Goal: Task Accomplishment & Management: Complete application form

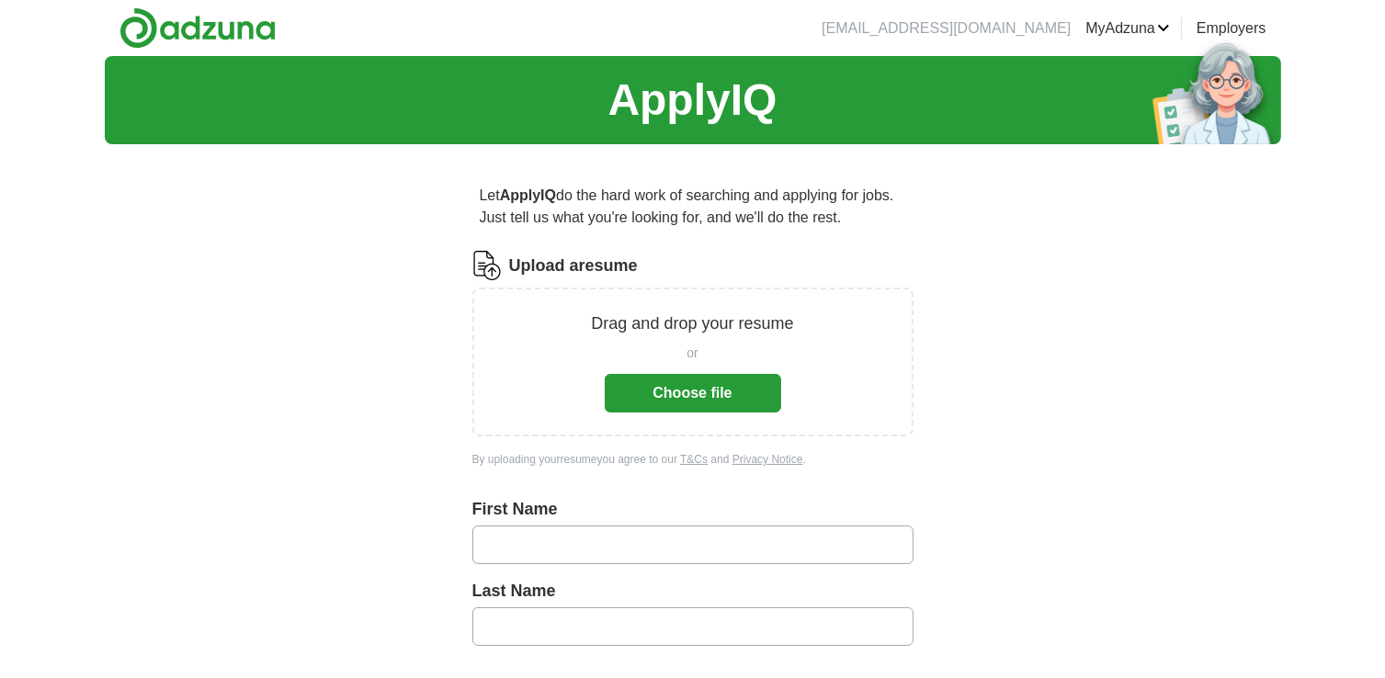
scroll to position [110, 0]
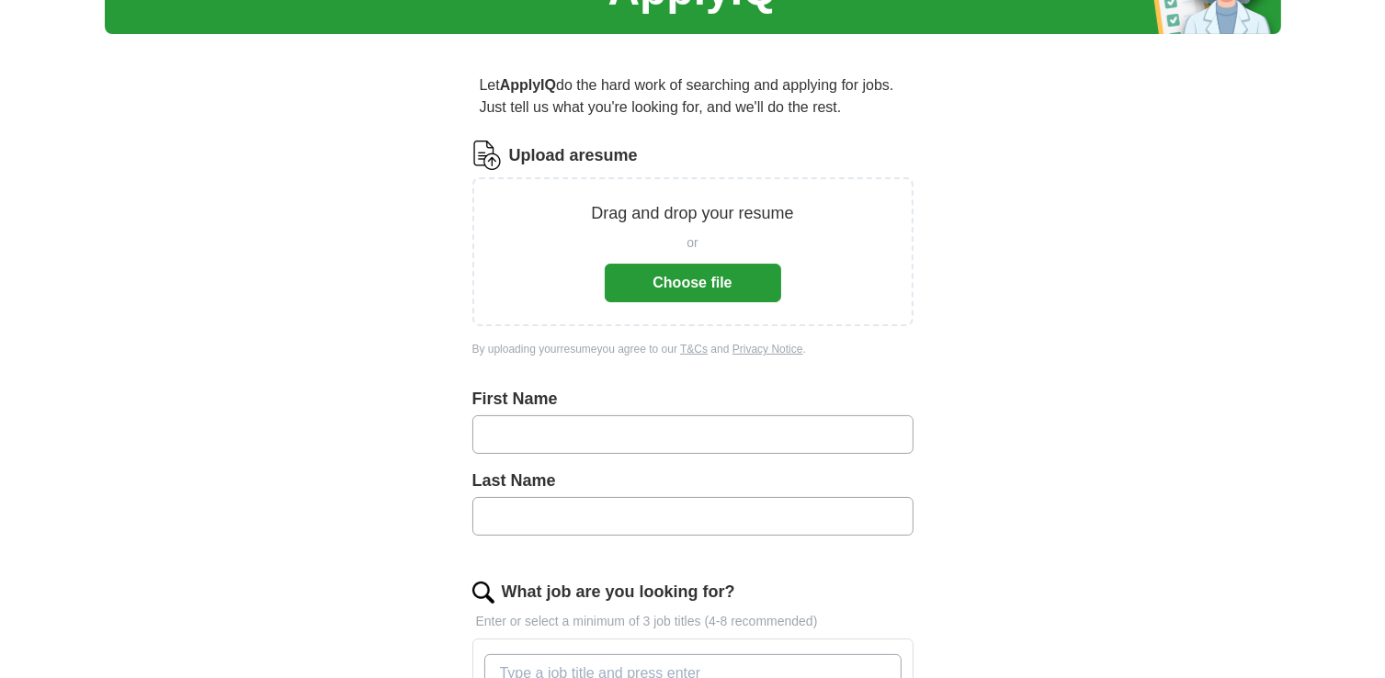
click at [670, 291] on button "Choose file" at bounding box center [693, 283] width 176 height 39
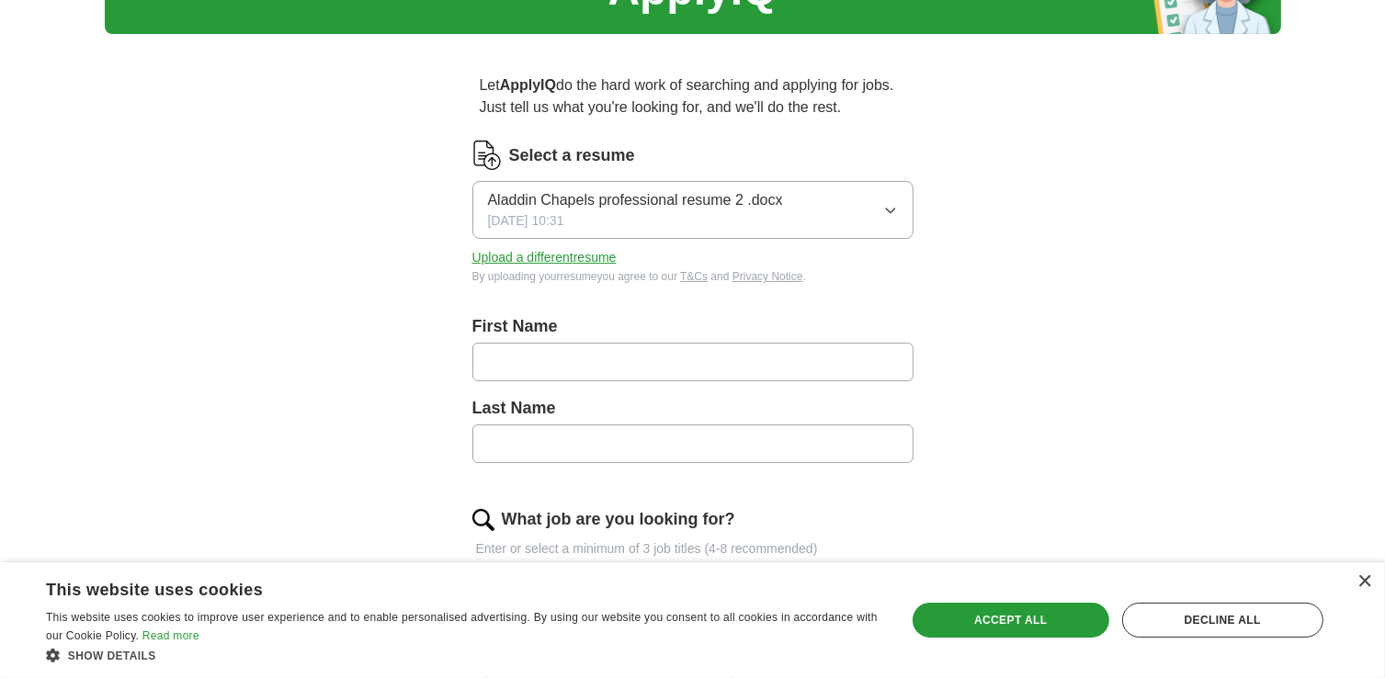
click at [746, 364] on input "text" at bounding box center [692, 362] width 441 height 39
type input "*******"
type input "******"
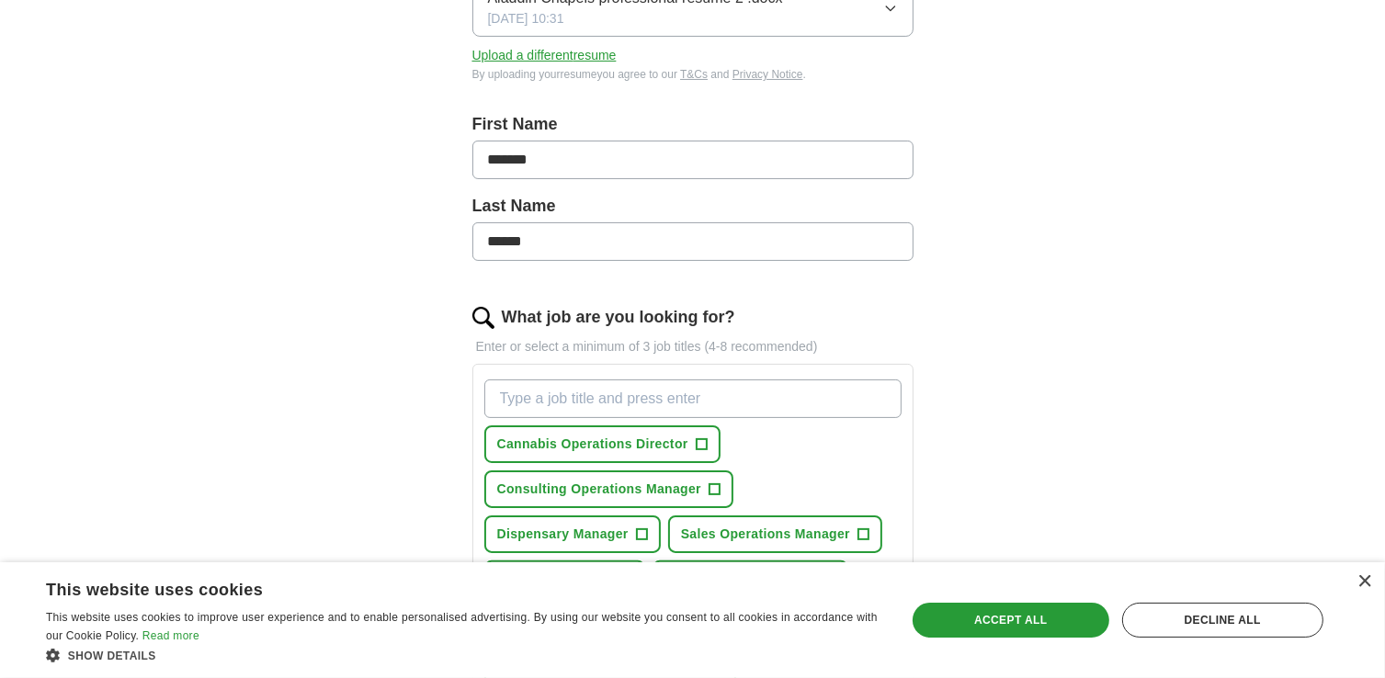
scroll to position [412, 0]
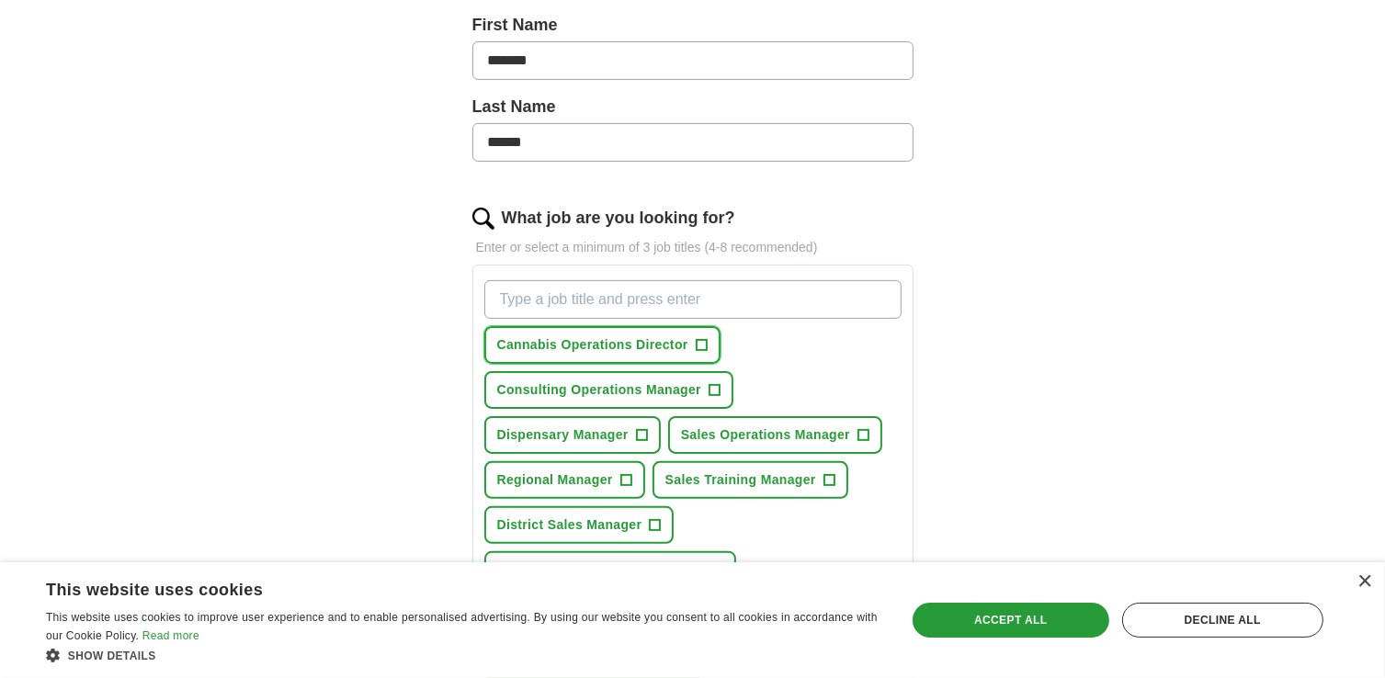
click at [702, 342] on span "+" at bounding box center [701, 345] width 11 height 15
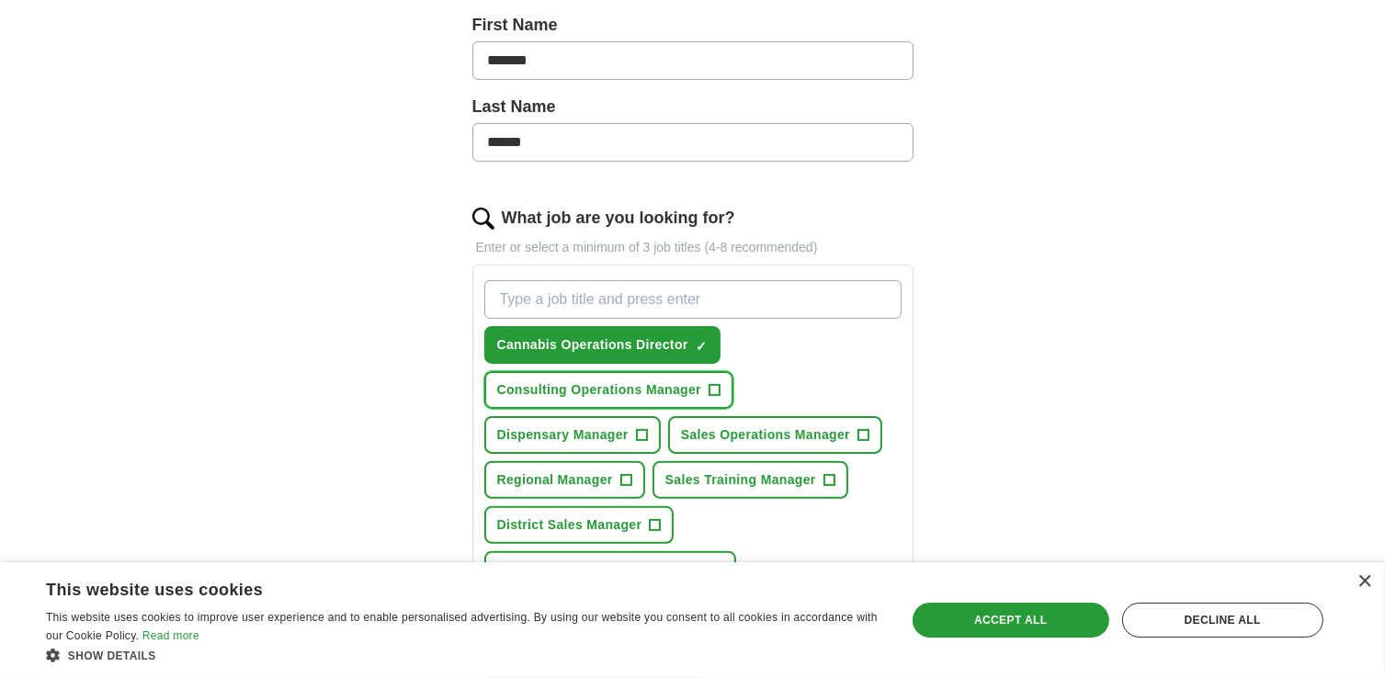
click at [717, 387] on span "+" at bounding box center [715, 390] width 11 height 15
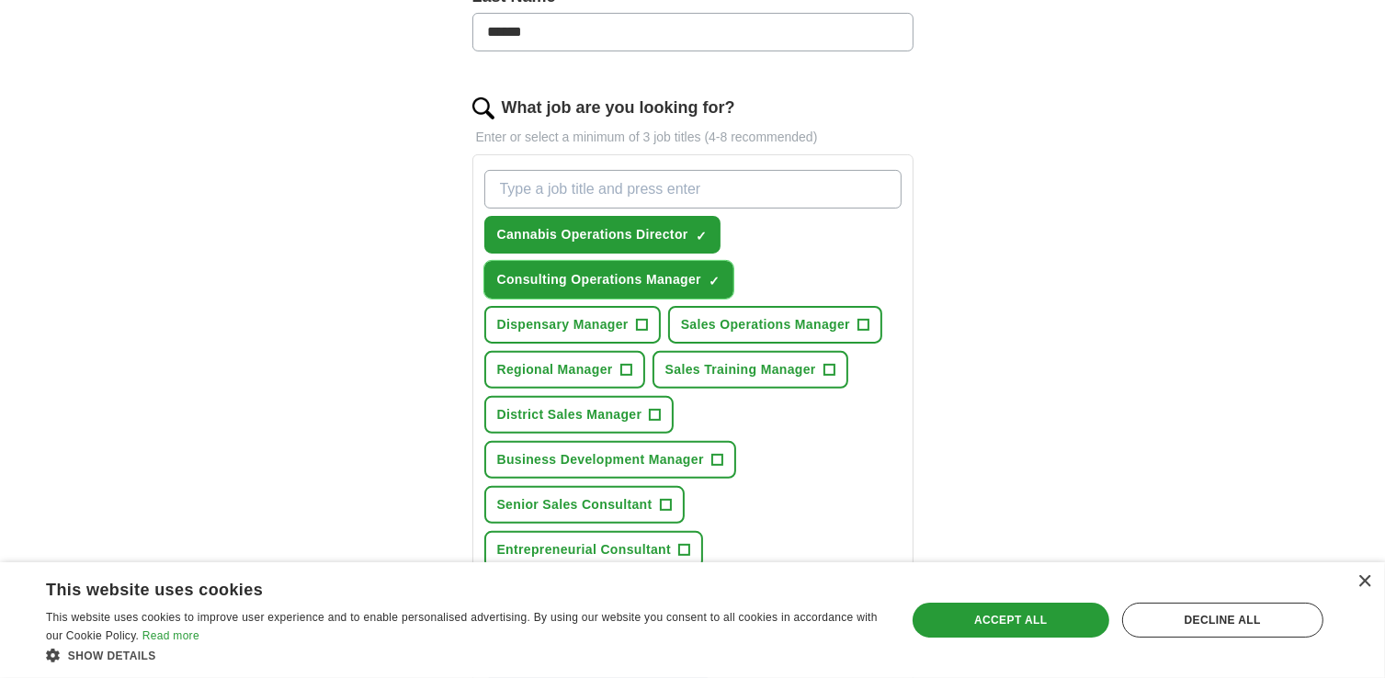
scroll to position [526, 0]
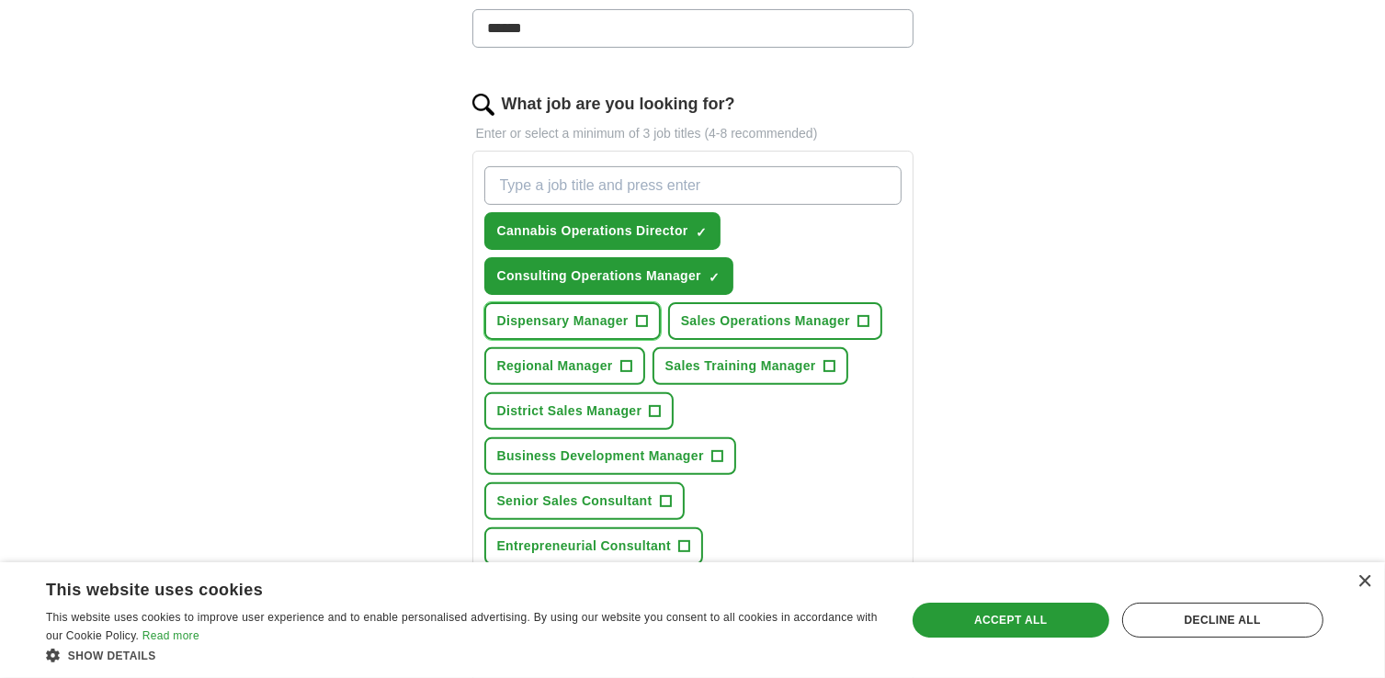
click at [646, 317] on span "+" at bounding box center [641, 321] width 11 height 15
click at [632, 361] on button "Regional Manager +" at bounding box center [564, 366] width 161 height 38
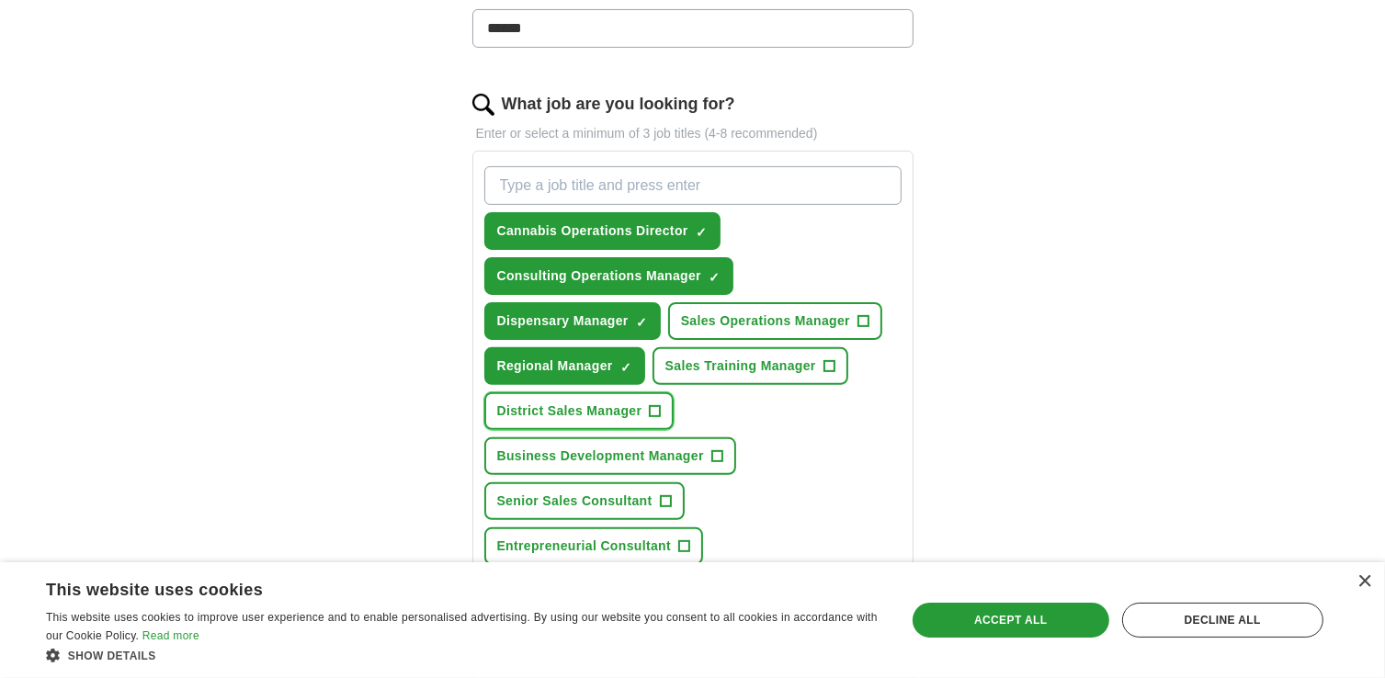
click at [662, 414] on button "District Sales Manager +" at bounding box center [579, 411] width 190 height 38
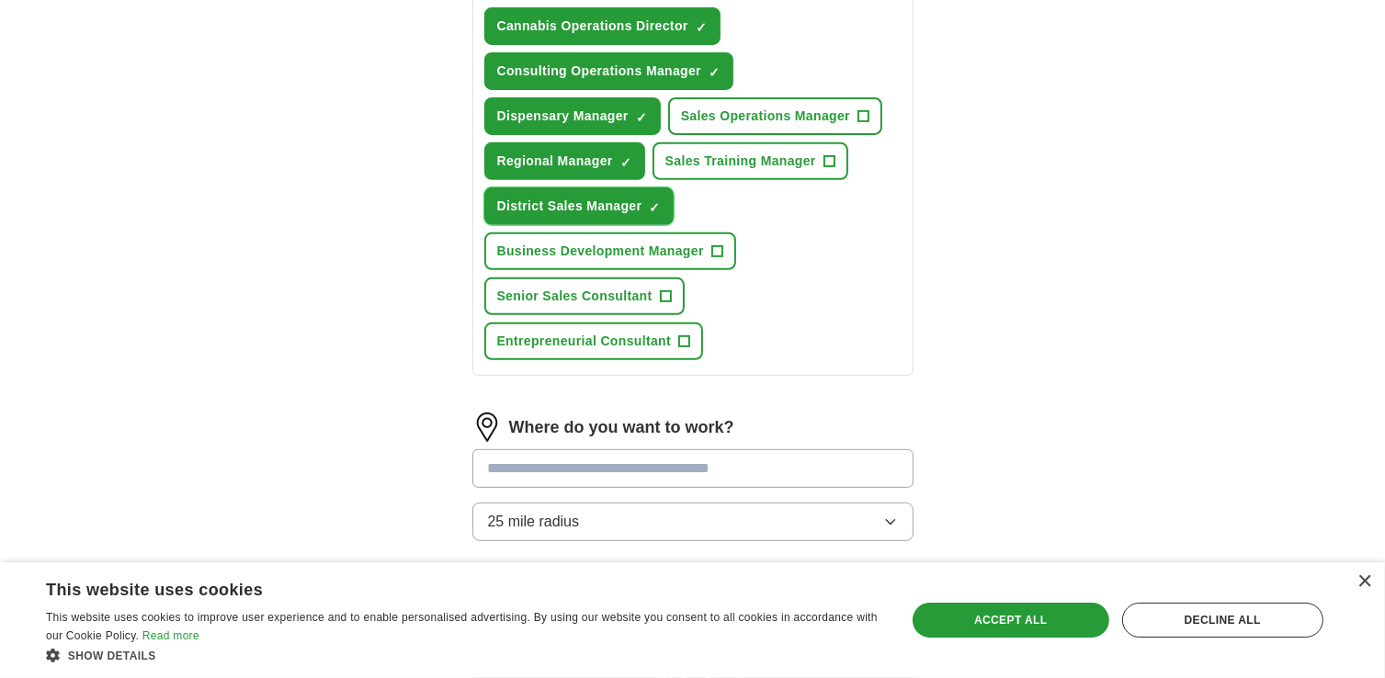
scroll to position [735, 0]
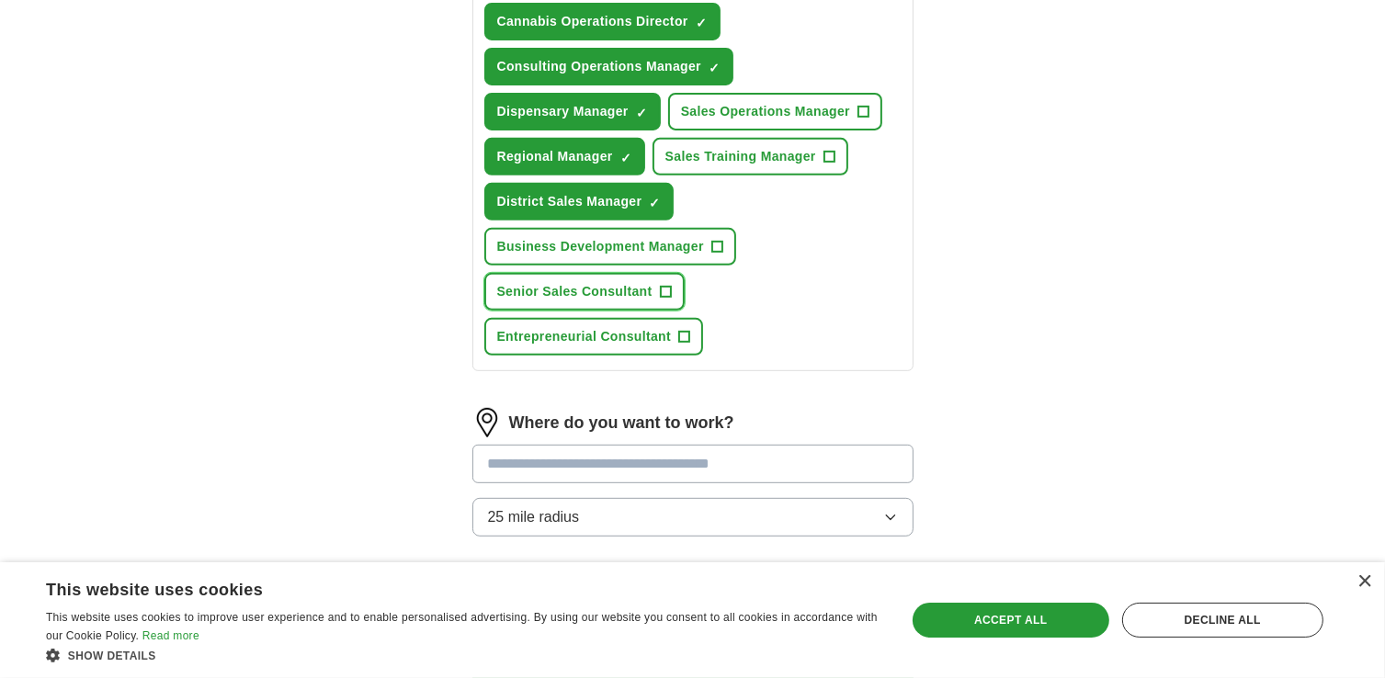
click at [660, 290] on span "+" at bounding box center [665, 292] width 11 height 15
click at [720, 247] on span "+" at bounding box center [716, 247] width 11 height 15
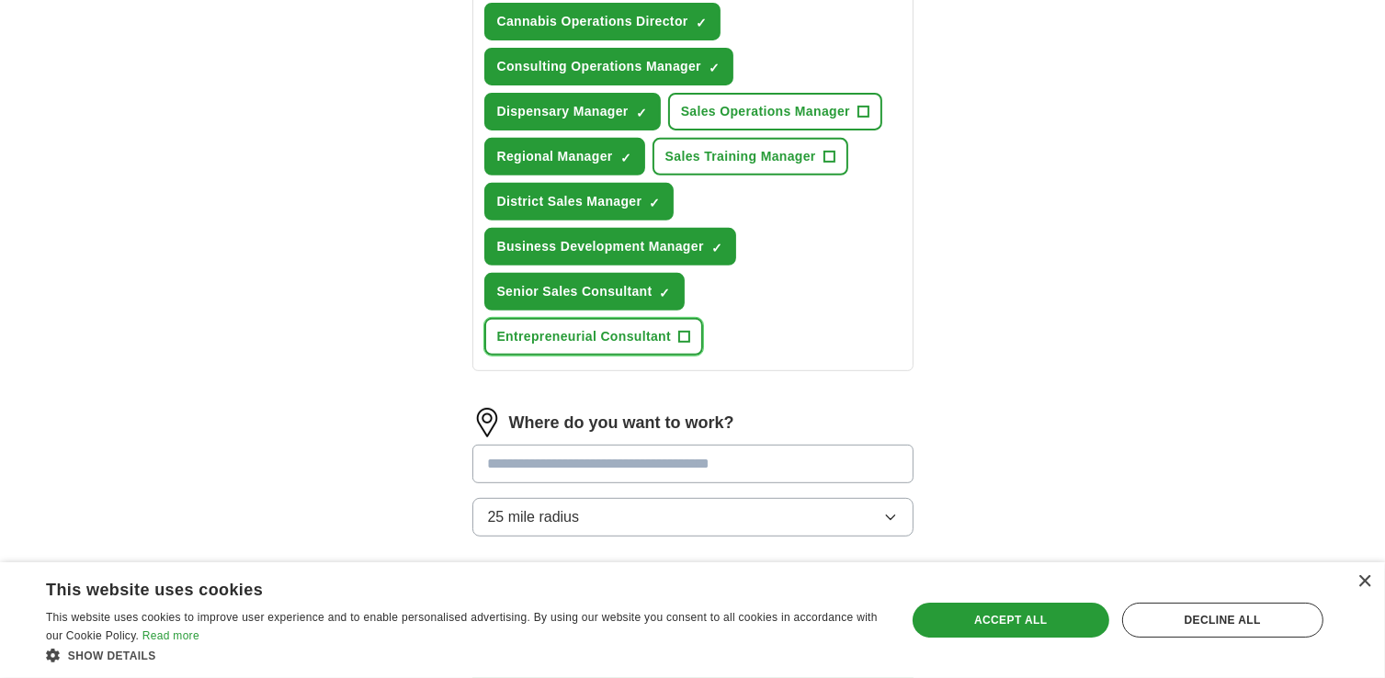
click at [688, 332] on span "+" at bounding box center [684, 337] width 11 height 15
click at [702, 461] on input at bounding box center [692, 464] width 441 height 39
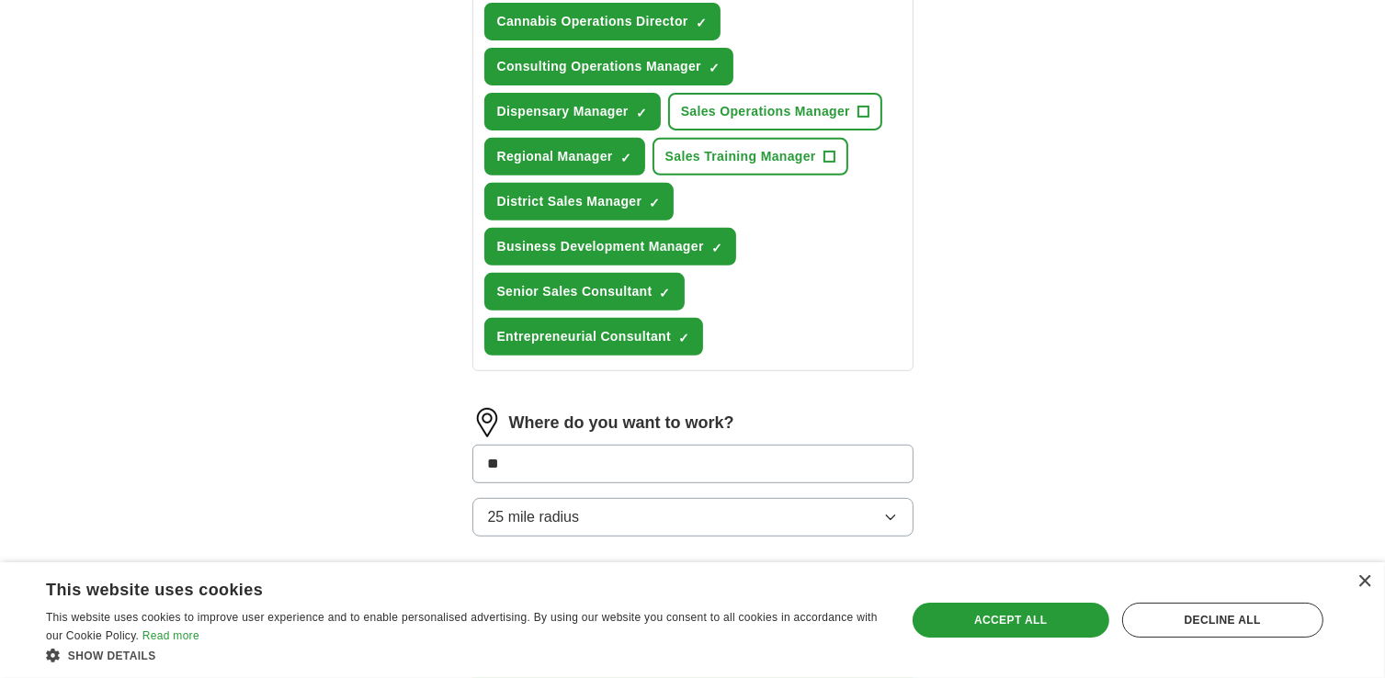
type input "*"
type input "********"
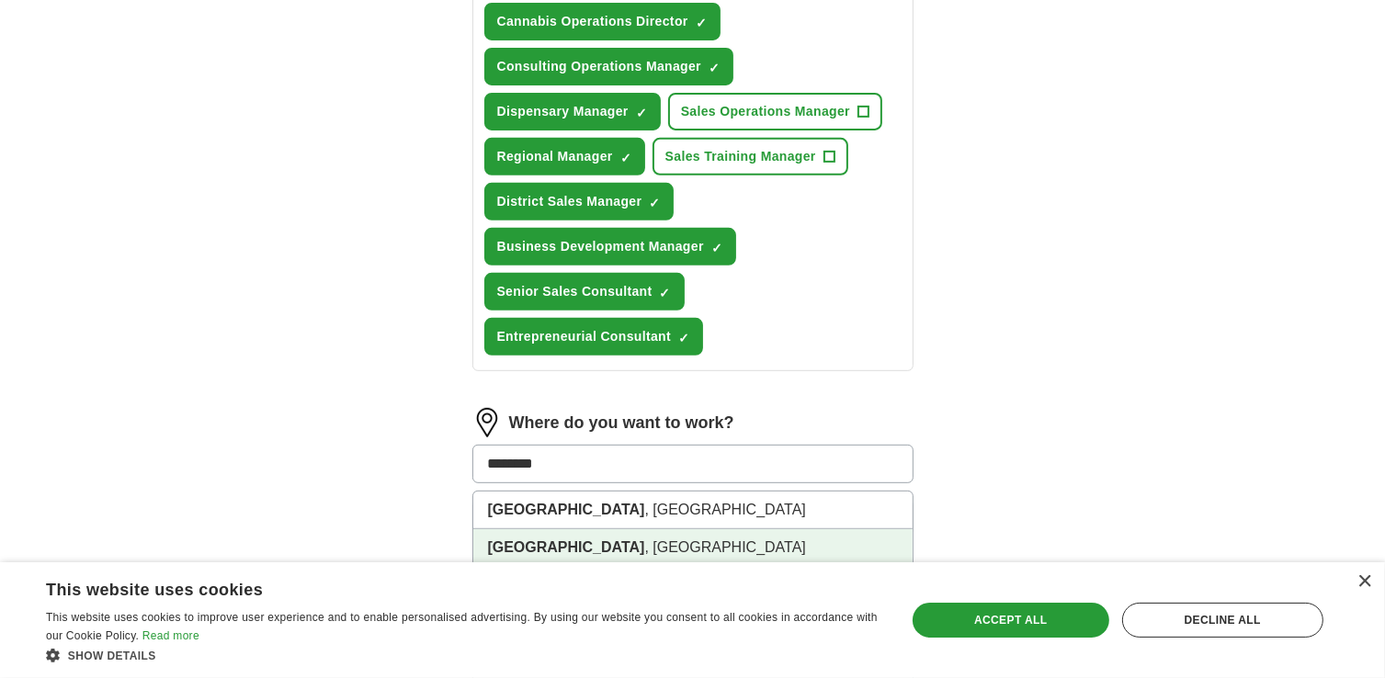
click at [567, 536] on li "[GEOGRAPHIC_DATA] , [GEOGRAPHIC_DATA]" at bounding box center [692, 548] width 439 height 38
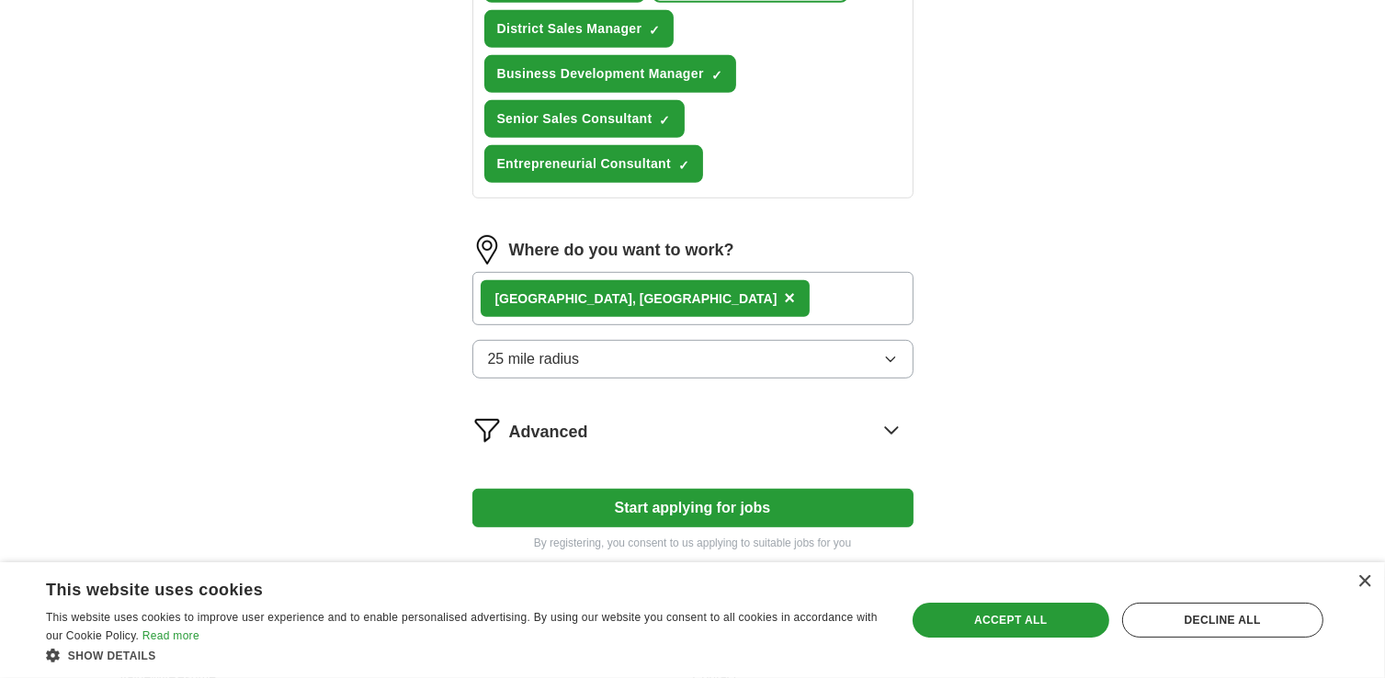
scroll to position [908, 0]
click at [723, 489] on button "Start applying for jobs" at bounding box center [692, 508] width 441 height 39
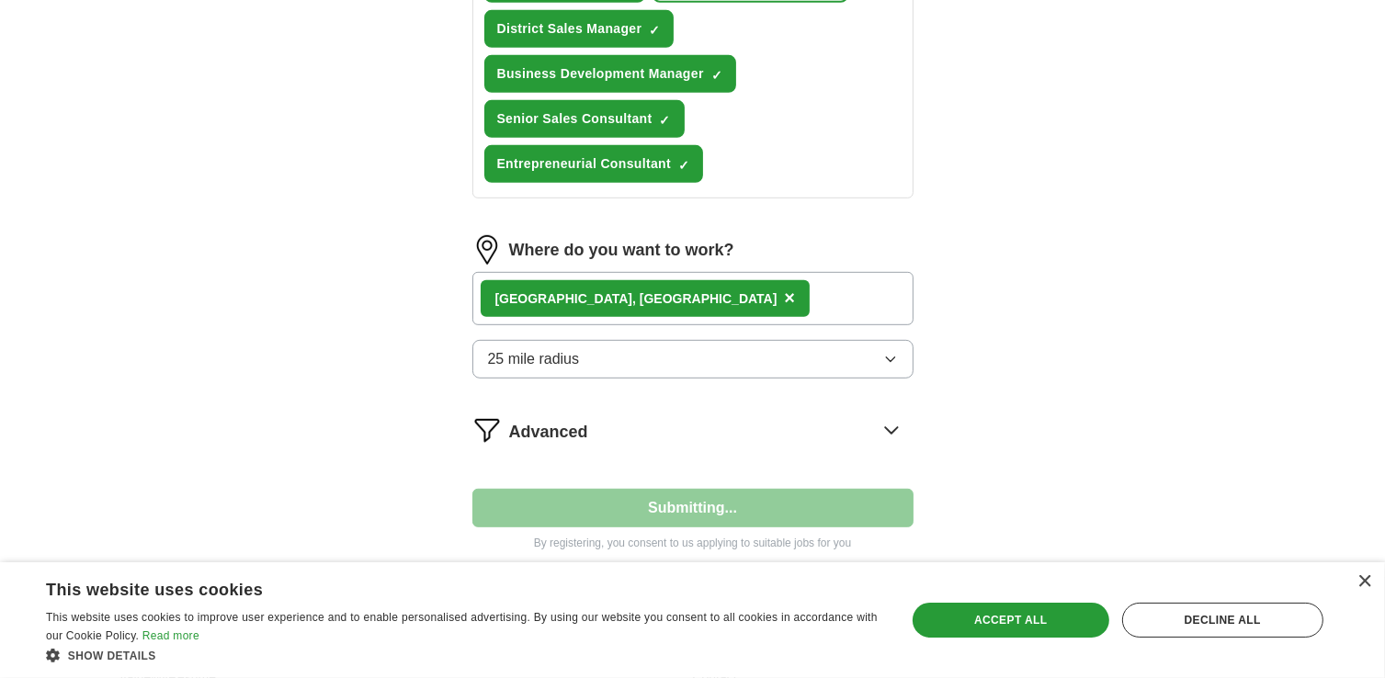
select select "**"
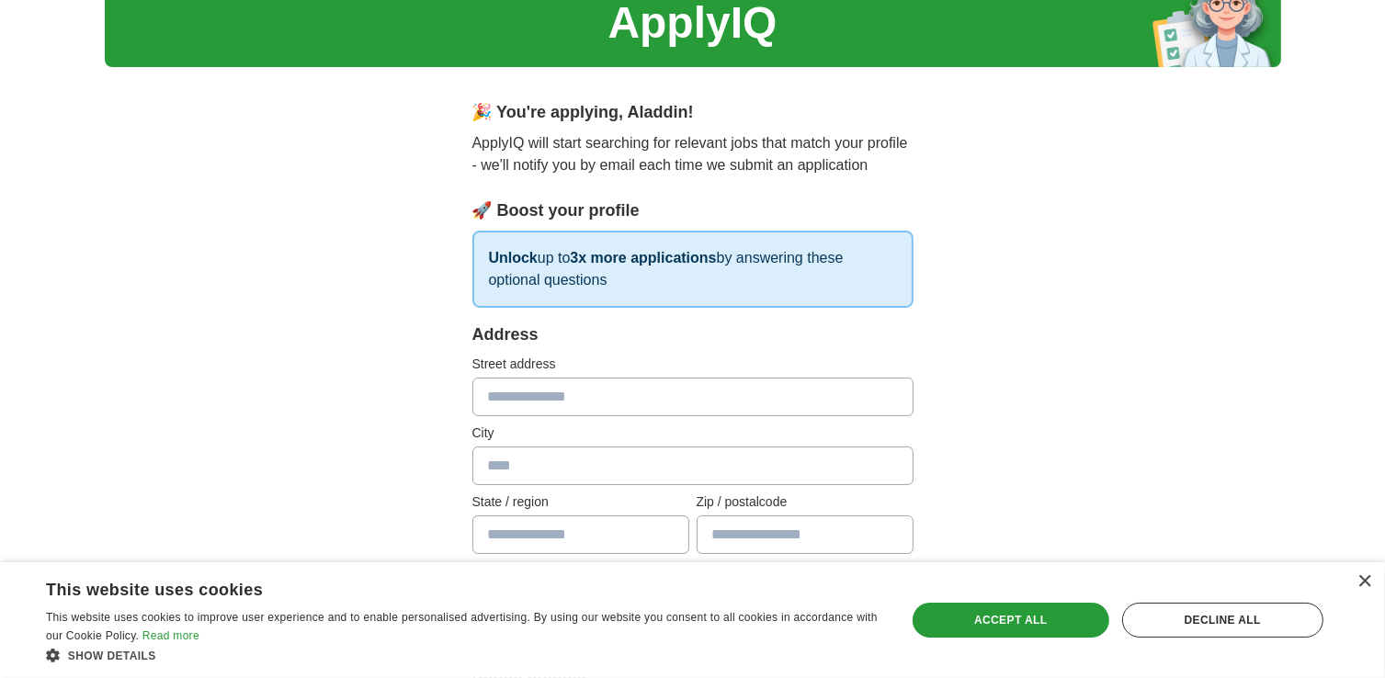
scroll to position [0, 0]
